Goal: Transaction & Acquisition: Purchase product/service

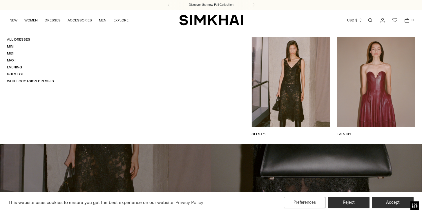
click at [16, 41] on link "All Dresses" at bounding box center [18, 39] width 23 height 4
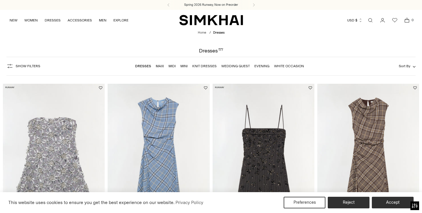
click at [25, 62] on button "Show Filters" at bounding box center [23, 66] width 34 height 9
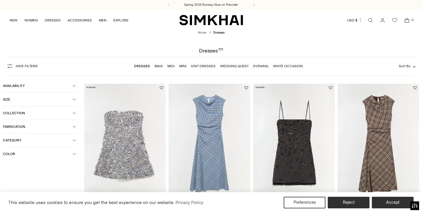
click at [29, 156] on span "Color" at bounding box center [38, 154] width 70 height 4
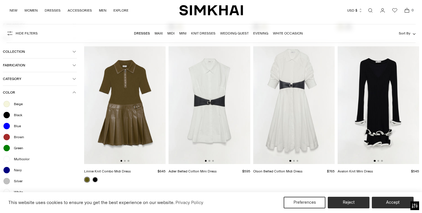
scroll to position [1864, 0]
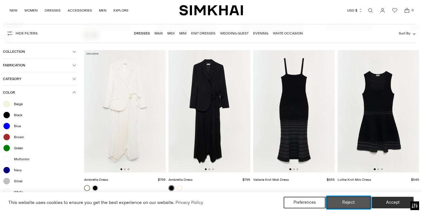
click at [346, 207] on button "Reject" at bounding box center [349, 203] width 44 height 12
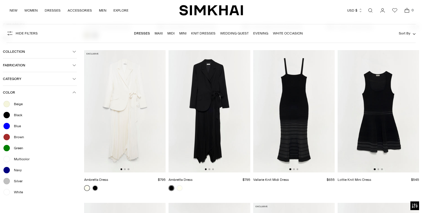
click at [6, 193] on div at bounding box center [7, 193] width 8 height 8
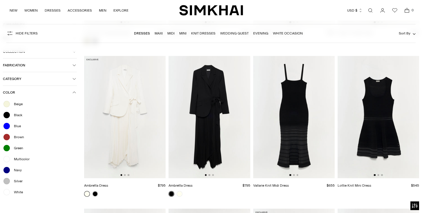
scroll to position [1869, 0]
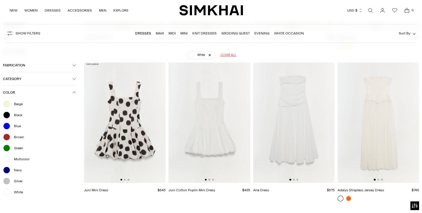
scroll to position [963, 0]
click at [300, 88] on img at bounding box center [294, 121] width 82 height 123
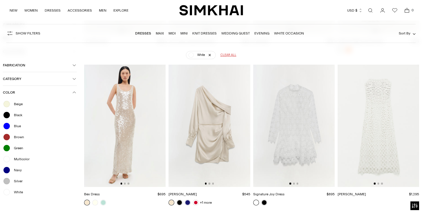
scroll to position [1115, 0]
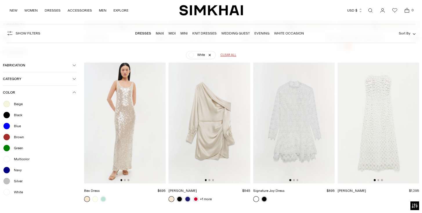
click at [362, 127] on img at bounding box center [379, 122] width 82 height 123
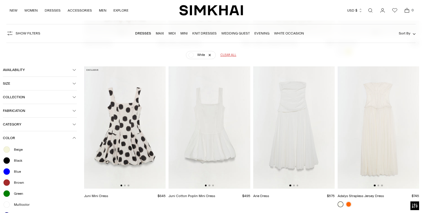
scroll to position [905, 0]
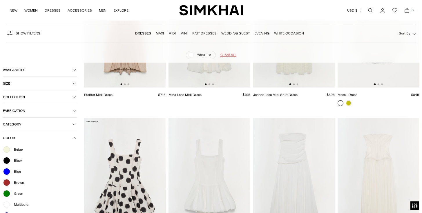
click at [390, 141] on img at bounding box center [379, 179] width 82 height 123
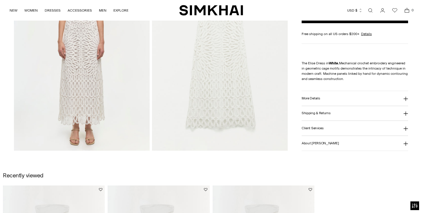
scroll to position [507, 0]
